Goal: Information Seeking & Learning: Learn about a topic

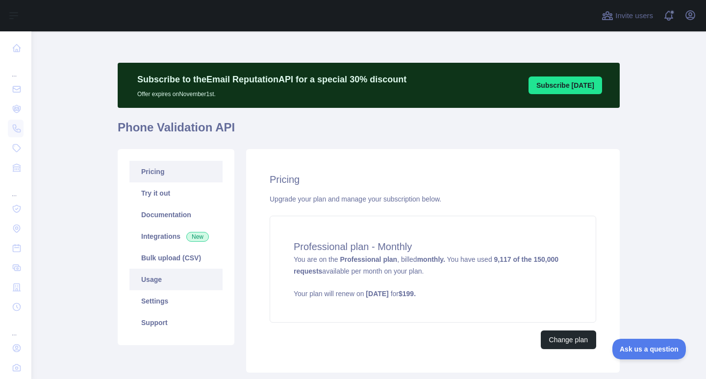
click at [165, 281] on link "Usage" at bounding box center [175, 280] width 93 height 22
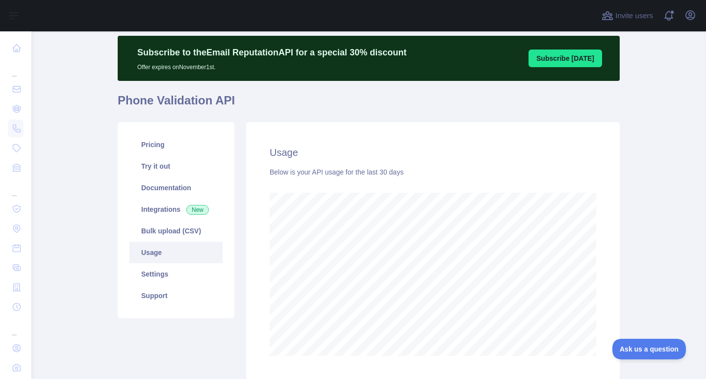
scroll to position [49, 0]
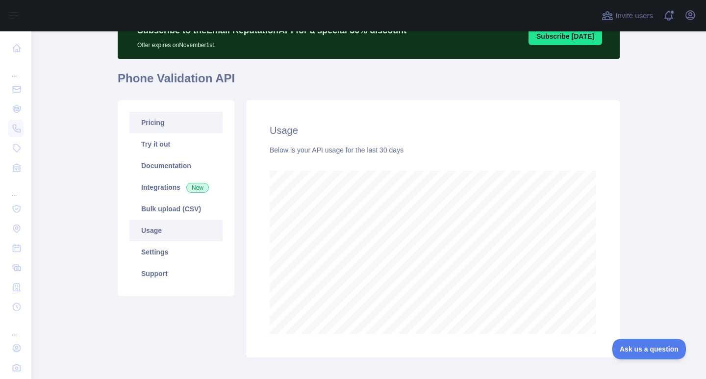
click at [176, 128] on link "Pricing" at bounding box center [175, 123] width 93 height 22
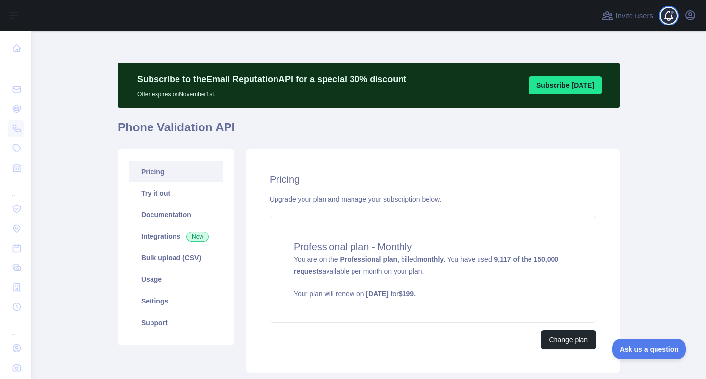
click at [674, 22] on span at bounding box center [673, 15] width 20 height 31
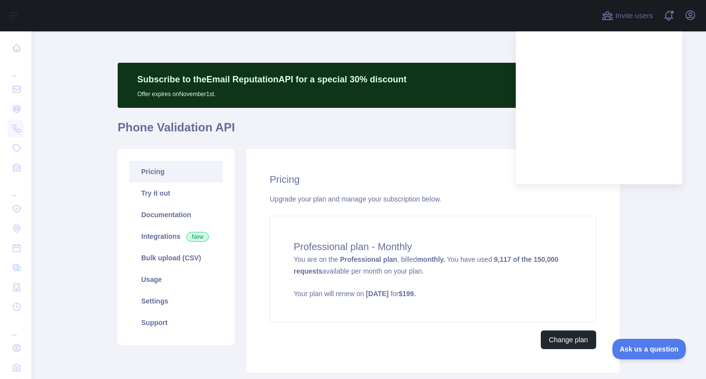
click at [429, 128] on h1 "Phone Validation API" at bounding box center [369, 132] width 502 height 24
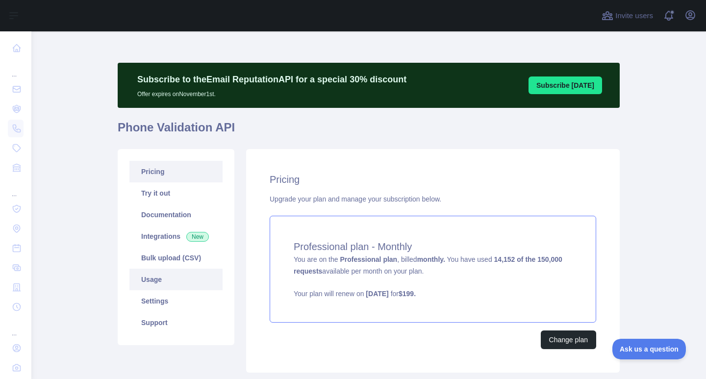
click at [167, 278] on link "Usage" at bounding box center [175, 280] width 93 height 22
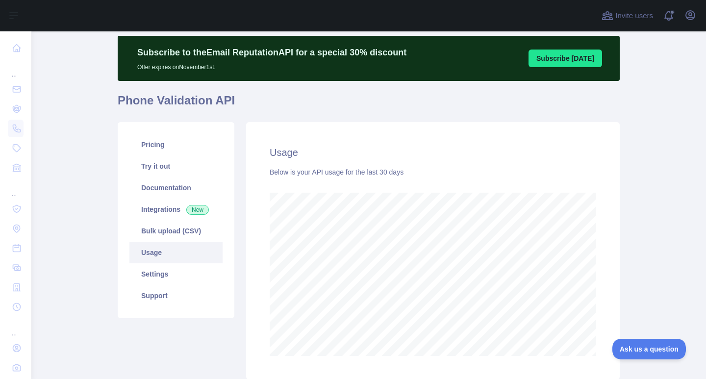
scroll to position [49, 0]
